Goal: Task Accomplishment & Management: Manage account settings

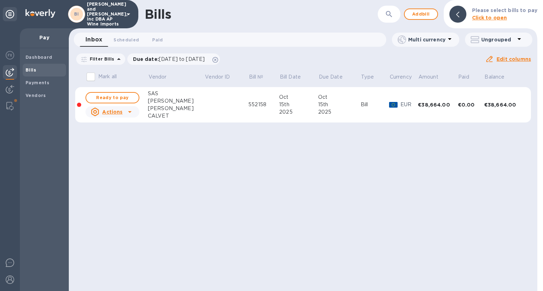
click at [110, 111] on u "Actions" at bounding box center [112, 112] width 20 height 6
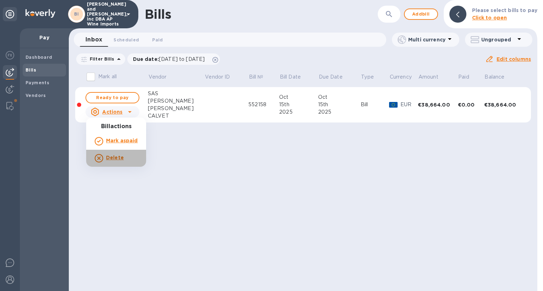
click at [108, 158] on b "Delete" at bounding box center [115, 158] width 18 height 6
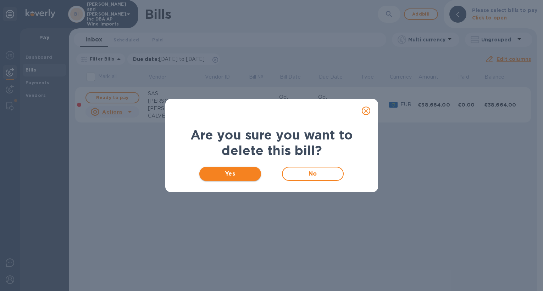
click at [235, 174] on span "Yes" at bounding box center [230, 174] width 51 height 9
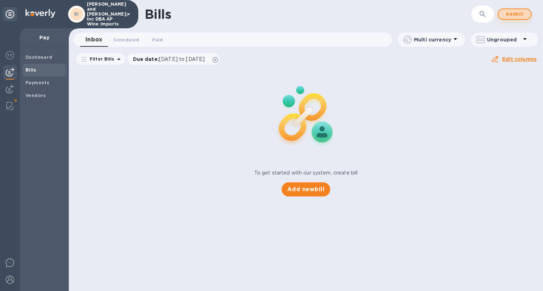
click at [504, 15] on span "Add bill" at bounding box center [514, 14] width 21 height 9
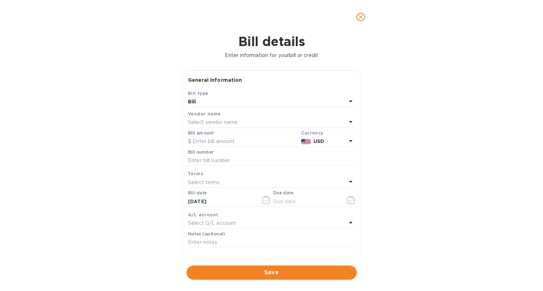
click at [222, 127] on div "Select vendor name" at bounding box center [267, 123] width 158 height 10
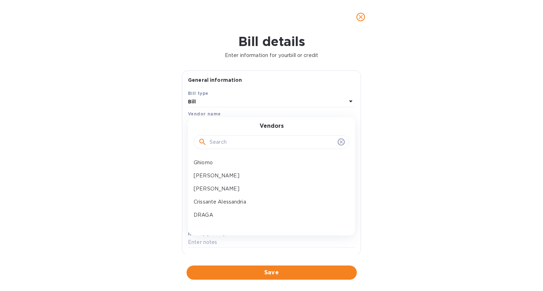
click at [231, 144] on input "text" at bounding box center [272, 142] width 125 height 11
type input "calv"
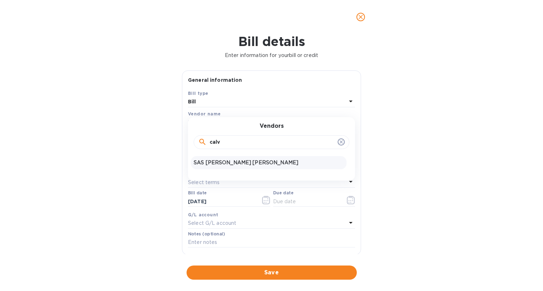
click at [241, 168] on div "SAS [PERSON_NAME] [PERSON_NAME]" at bounding box center [269, 162] width 156 height 13
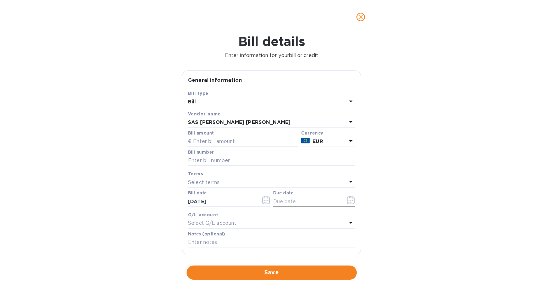
click at [302, 199] on input "text" at bounding box center [306, 201] width 67 height 11
click at [349, 200] on icon "button" at bounding box center [351, 200] width 8 height 9
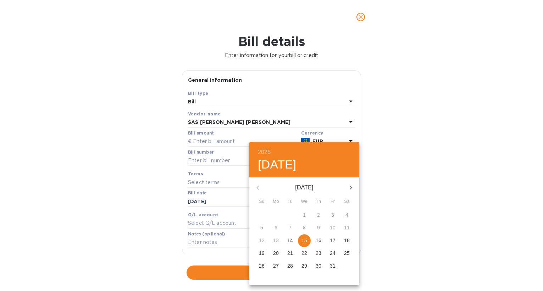
click at [307, 240] on p "15" at bounding box center [304, 240] width 6 height 7
type input "[DATE]"
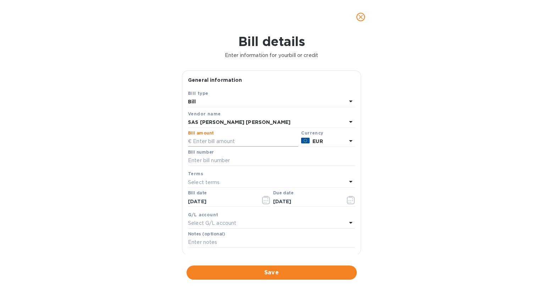
click at [197, 141] on input "text" at bounding box center [243, 142] width 110 height 11
drag, startPoint x: 200, startPoint y: 143, endPoint x: 191, endPoint y: 142, distance: 9.6
click at [191, 142] on div "€ 3" at bounding box center [243, 142] width 110 height 11
paste input "19,332"
type input "19,332"
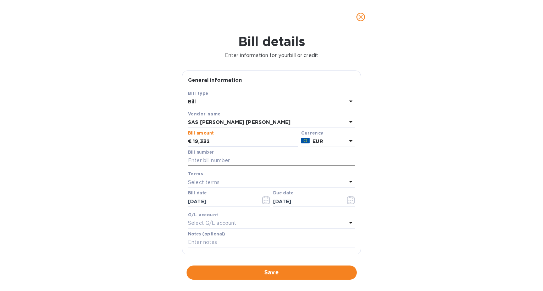
click at [223, 162] on input "text" at bounding box center [271, 161] width 167 height 11
click at [483, 192] on div "Bill details Enter information for your bill or credit General information Save…" at bounding box center [271, 162] width 543 height 257
click at [207, 161] on input "text" at bounding box center [271, 161] width 167 height 11
paste input "552158"
type input "552158"
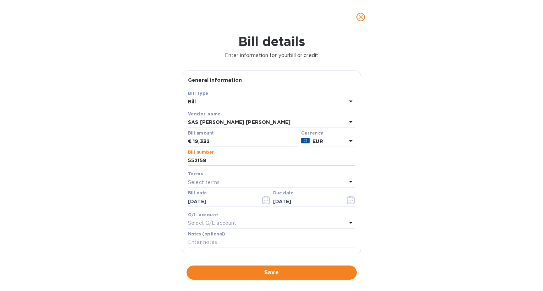
click at [243, 224] on div "Select G/L account" at bounding box center [267, 224] width 158 height 10
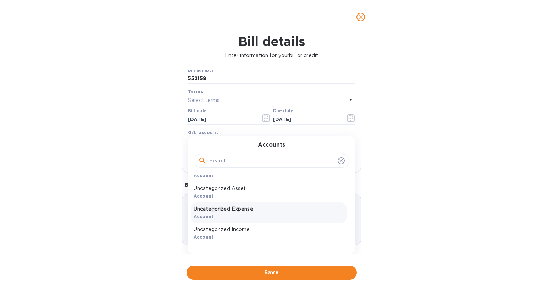
scroll to position [35, 0]
click at [240, 211] on p "Uncategorized Expense" at bounding box center [269, 208] width 150 height 7
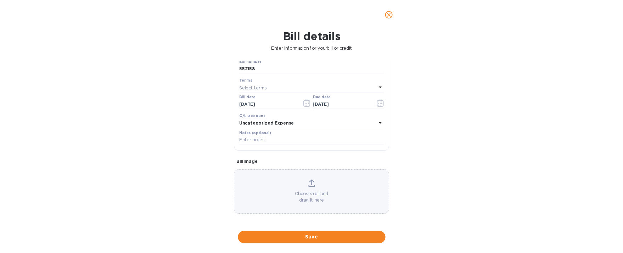
scroll to position [82, 0]
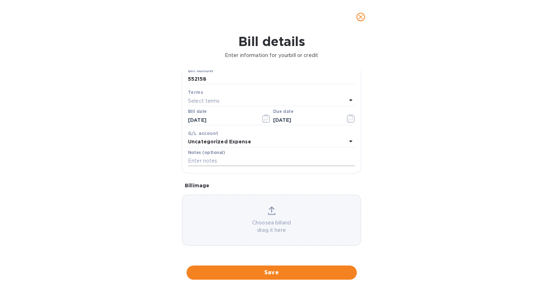
click at [219, 163] on input "text" at bounding box center [271, 161] width 167 height 11
type input "po2084"
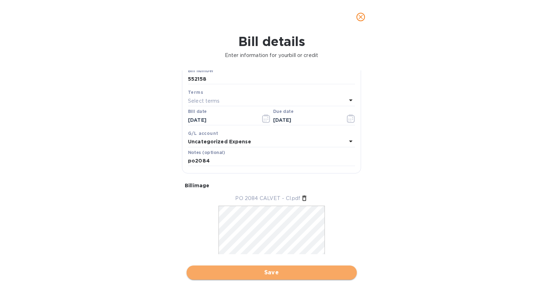
click at [229, 277] on span "Save" at bounding box center [271, 273] width 159 height 9
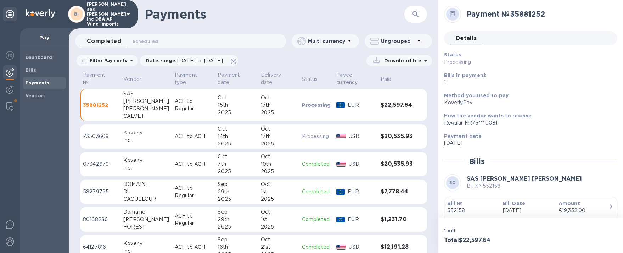
click at [472, 206] on p "Bill №" at bounding box center [472, 203] width 50 height 7
